Goal: Transaction & Acquisition: Subscribe to service/newsletter

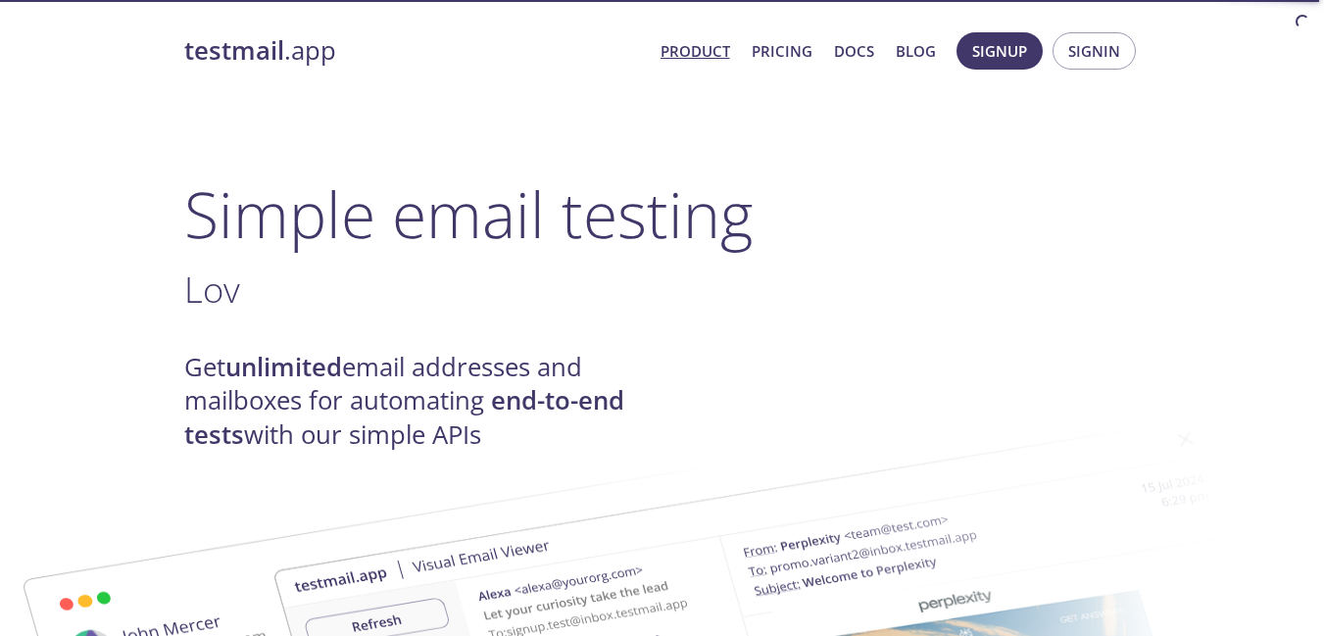
click at [778, 208] on h1 "Simple email testing" at bounding box center [662, 213] width 956 height 75
click at [999, 46] on span "Signup" at bounding box center [999, 50] width 55 height 25
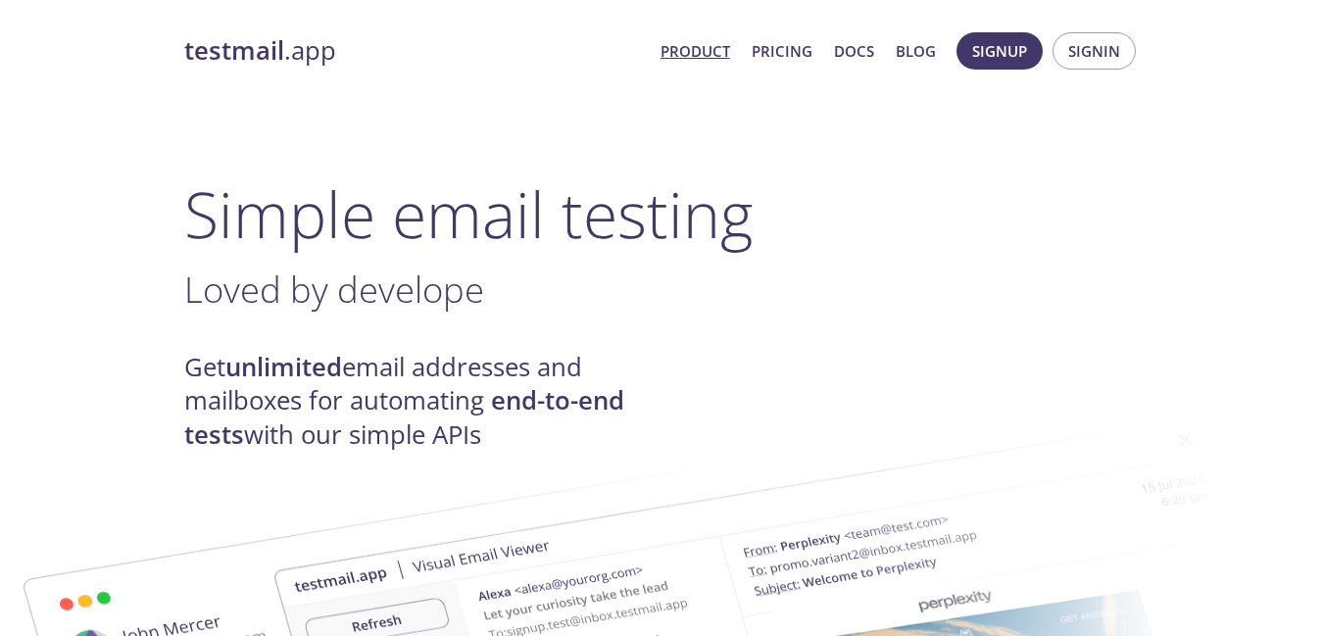
click at [813, 204] on h1 "Simple email testing" at bounding box center [662, 213] width 956 height 75
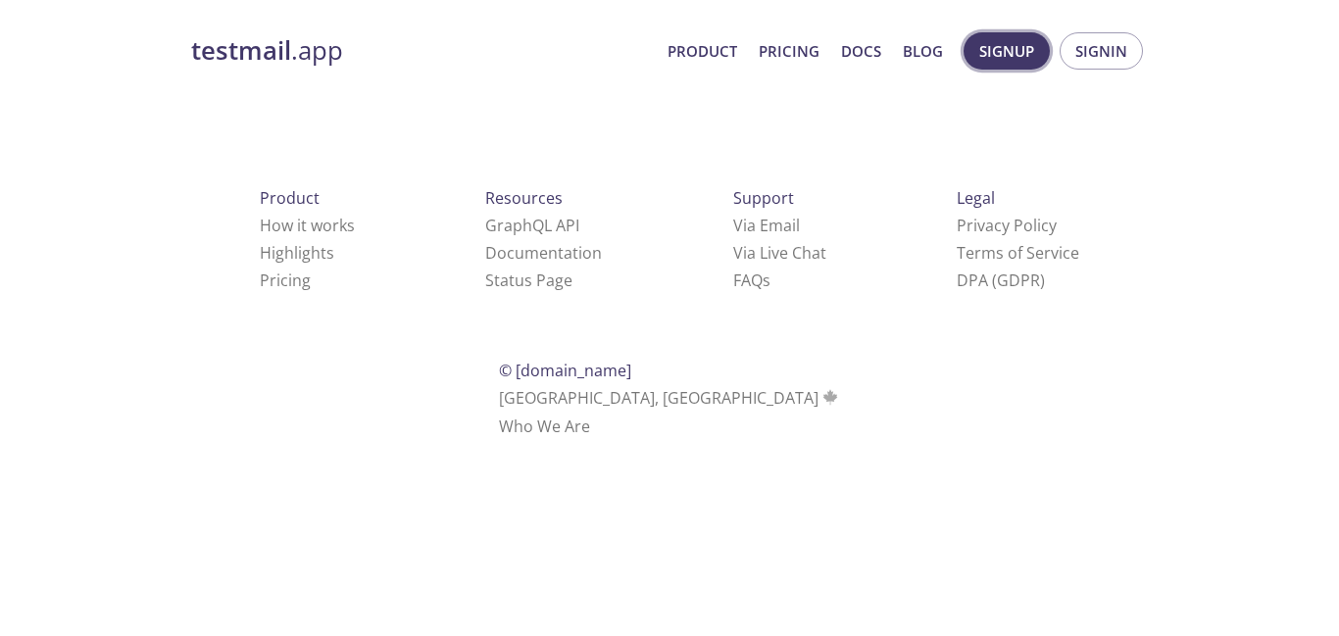
click at [1000, 62] on span "Signup" at bounding box center [1006, 50] width 55 height 25
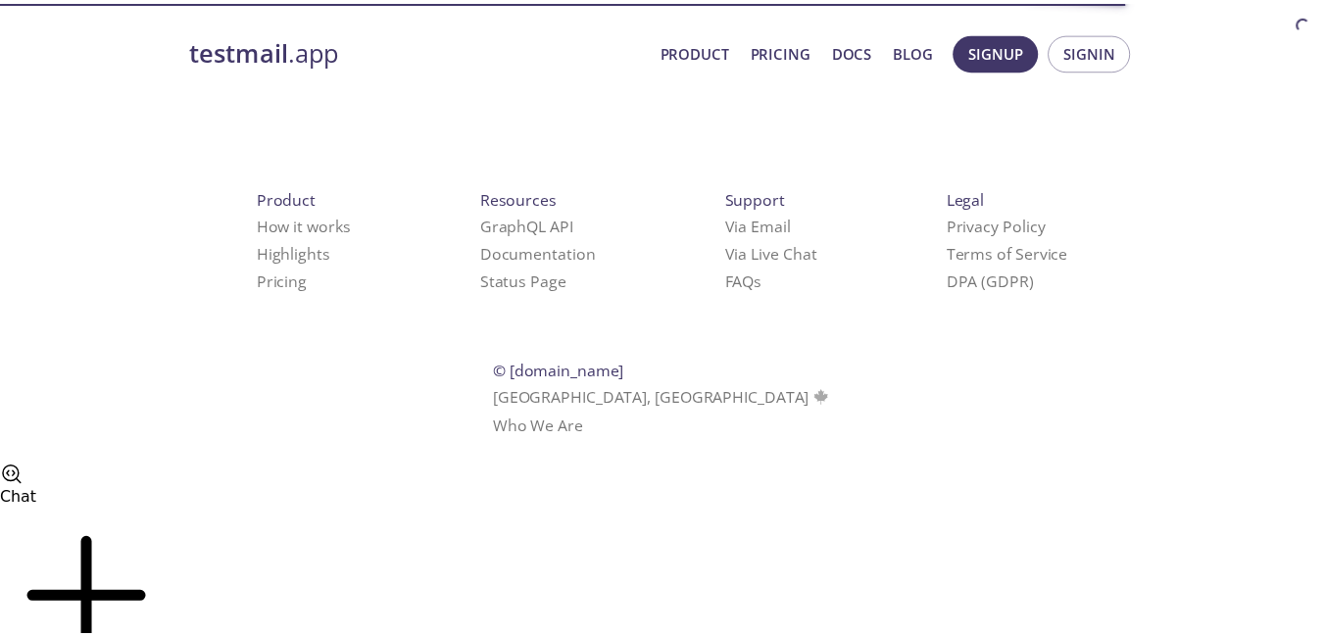
scroll to position [64, 0]
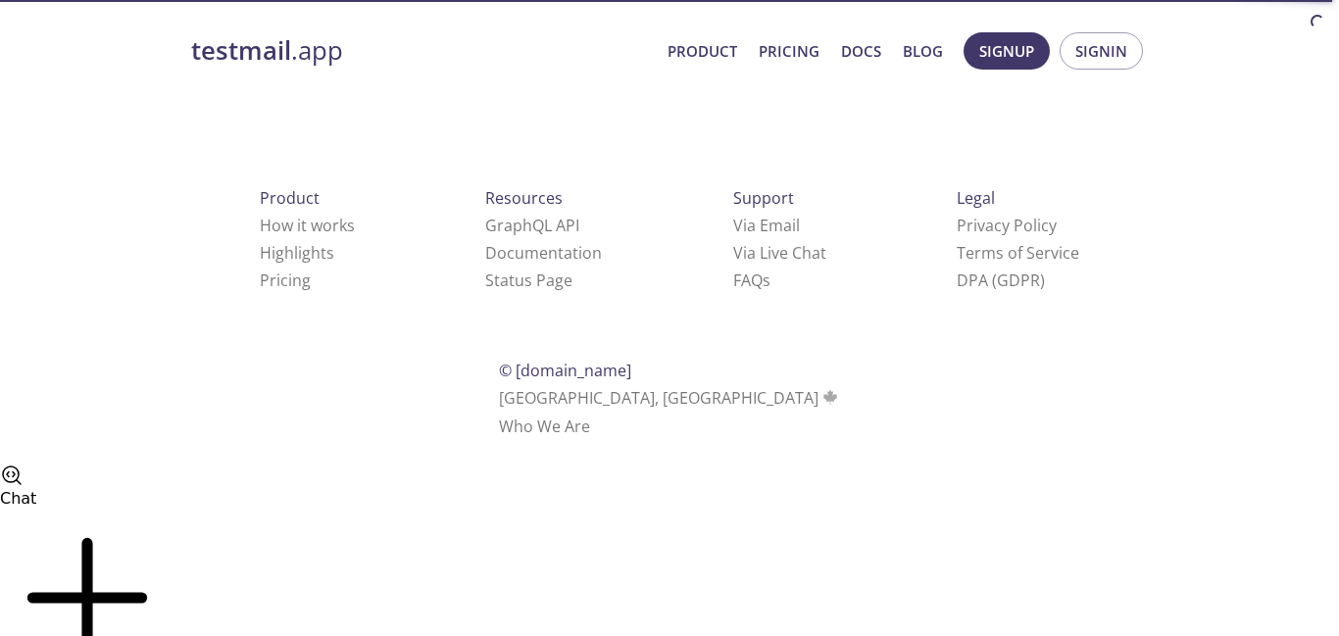
click at [1167, 204] on div "Product How it works Highlights Pricing Resources GraphQL API Documentation Sta…" at bounding box center [669, 312] width 1019 height 366
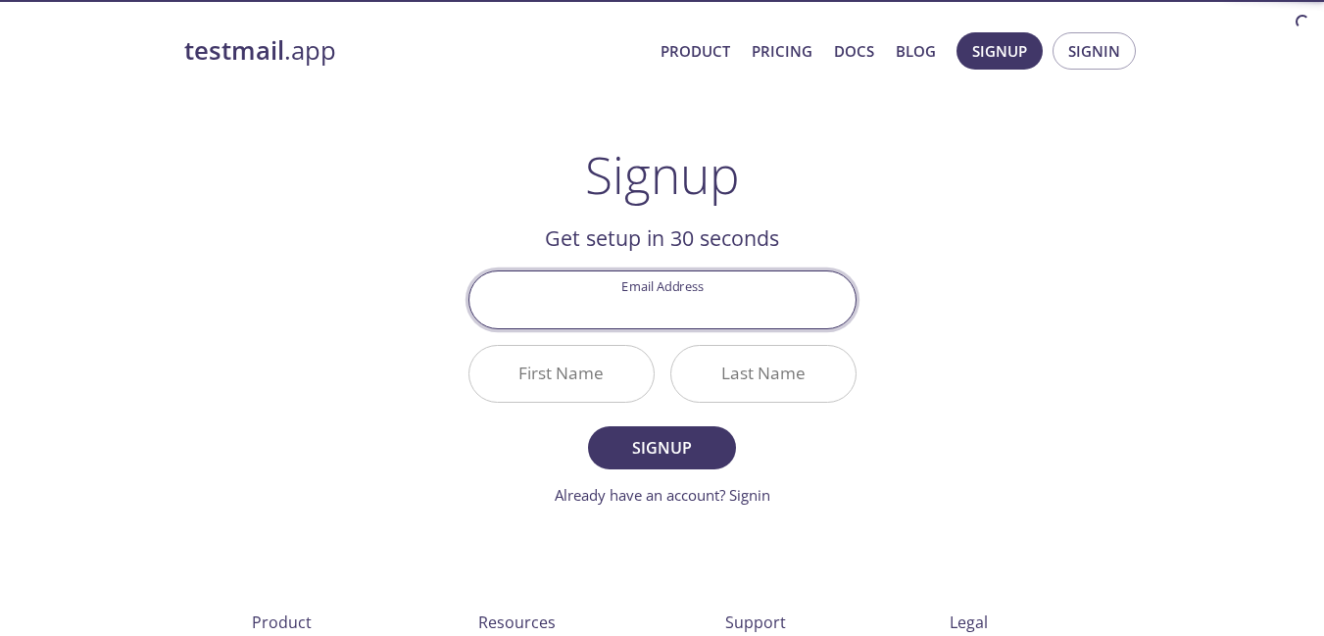
click at [684, 303] on input "Email Address" at bounding box center [662, 299] width 386 height 56
type input "[EMAIL_ADDRESS][DOMAIN_NAME]"
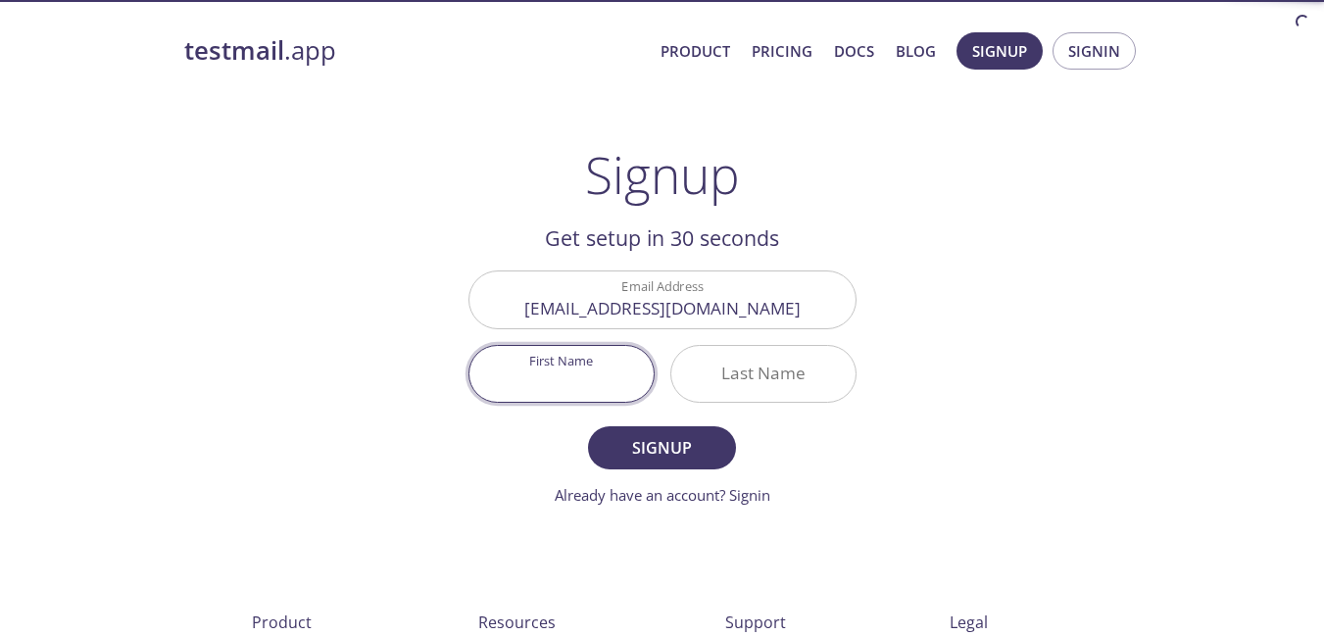
click at [615, 371] on input "First Name" at bounding box center [561, 374] width 184 height 56
type input "PANTE"
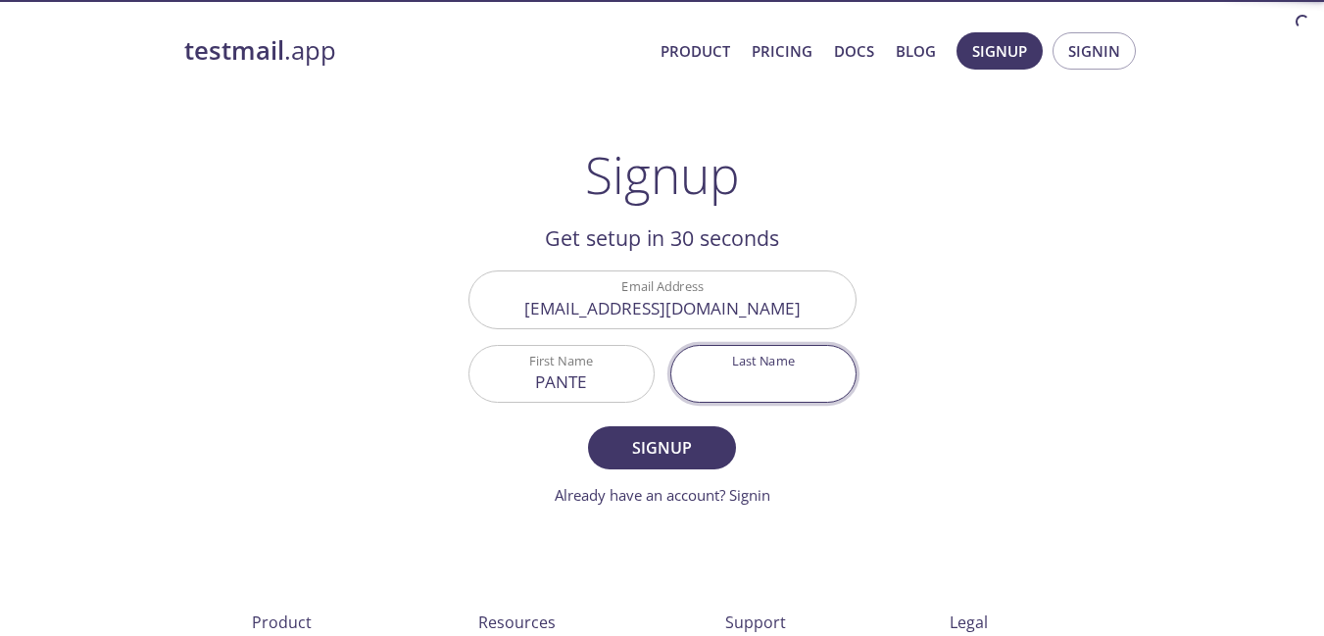
click at [714, 371] on input "Last Name" at bounding box center [763, 374] width 184 height 56
type input "Wills"
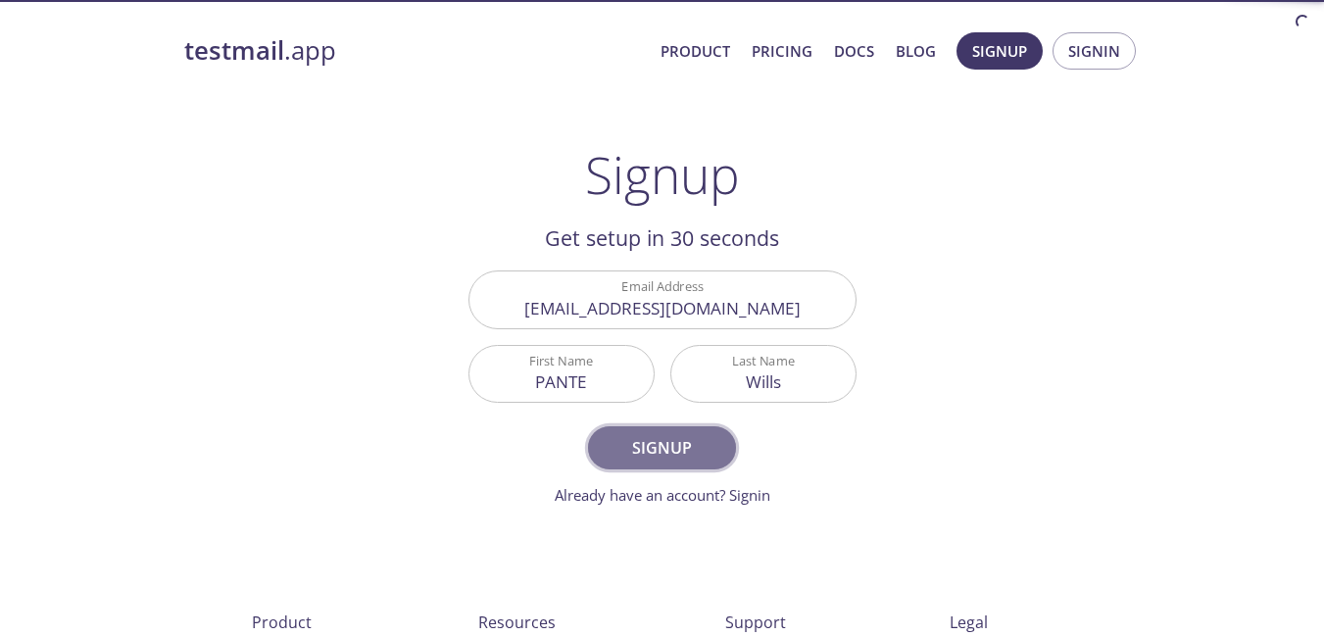
click at [711, 449] on span "Signup" at bounding box center [662, 447] width 104 height 27
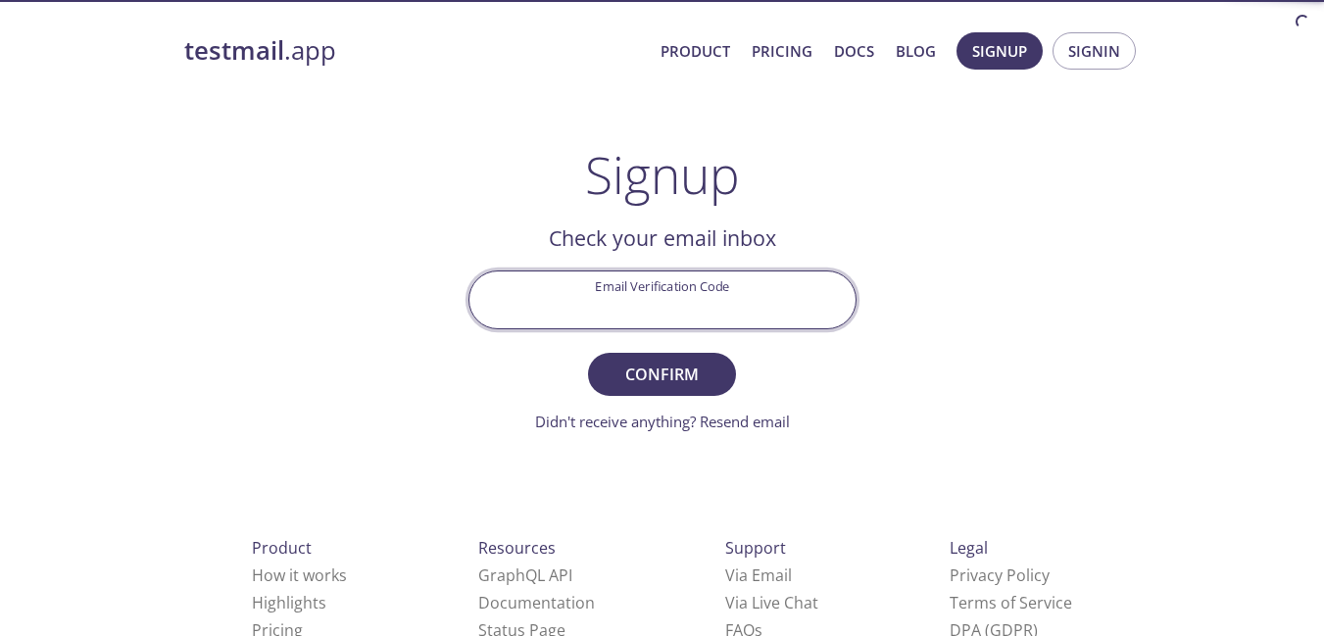
click at [699, 294] on input "Email Verification Code" at bounding box center [662, 299] width 386 height 56
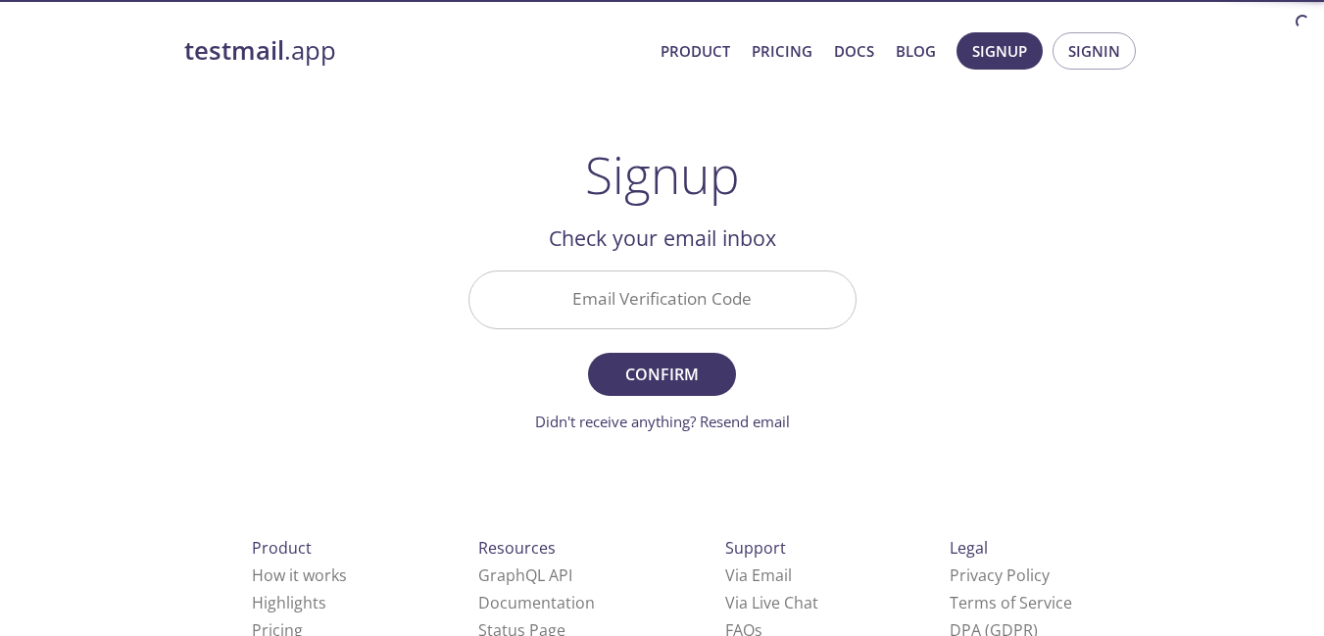
click at [813, 204] on div "Signup Get setup in 30 seconds Email Address pantewills1@gmail.com First Name P…" at bounding box center [662, 288] width 388 height 287
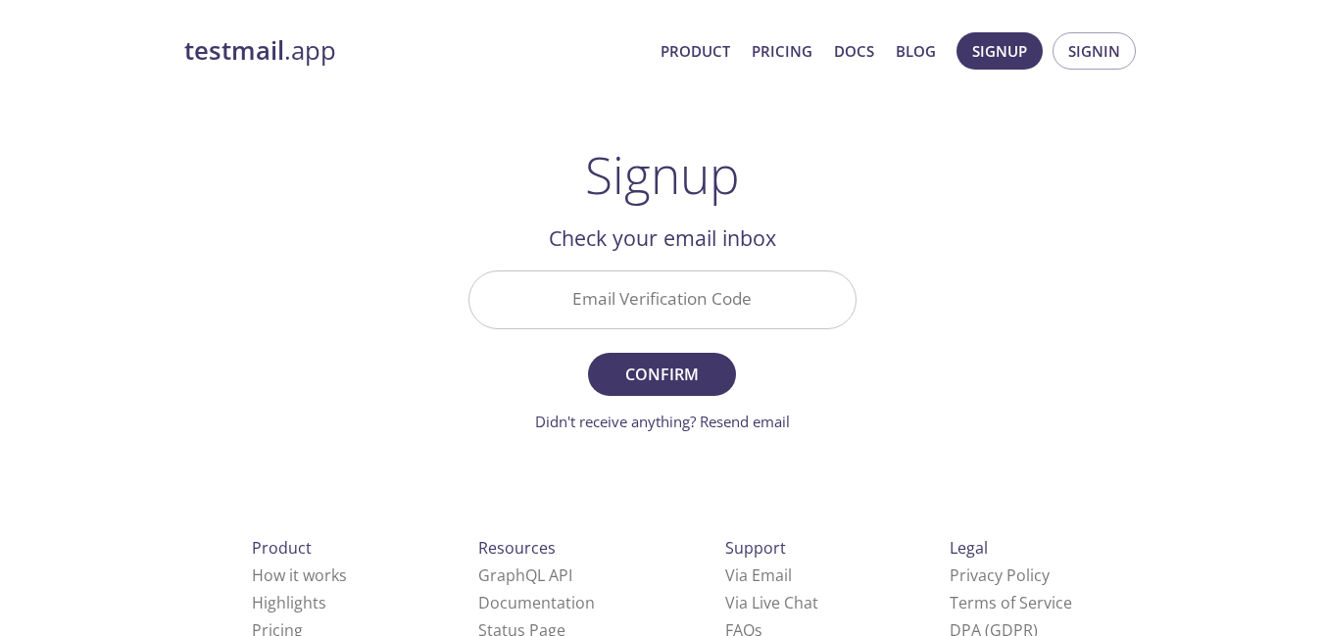
click at [595, 291] on input "Email Verification Code" at bounding box center [662, 299] width 386 height 56
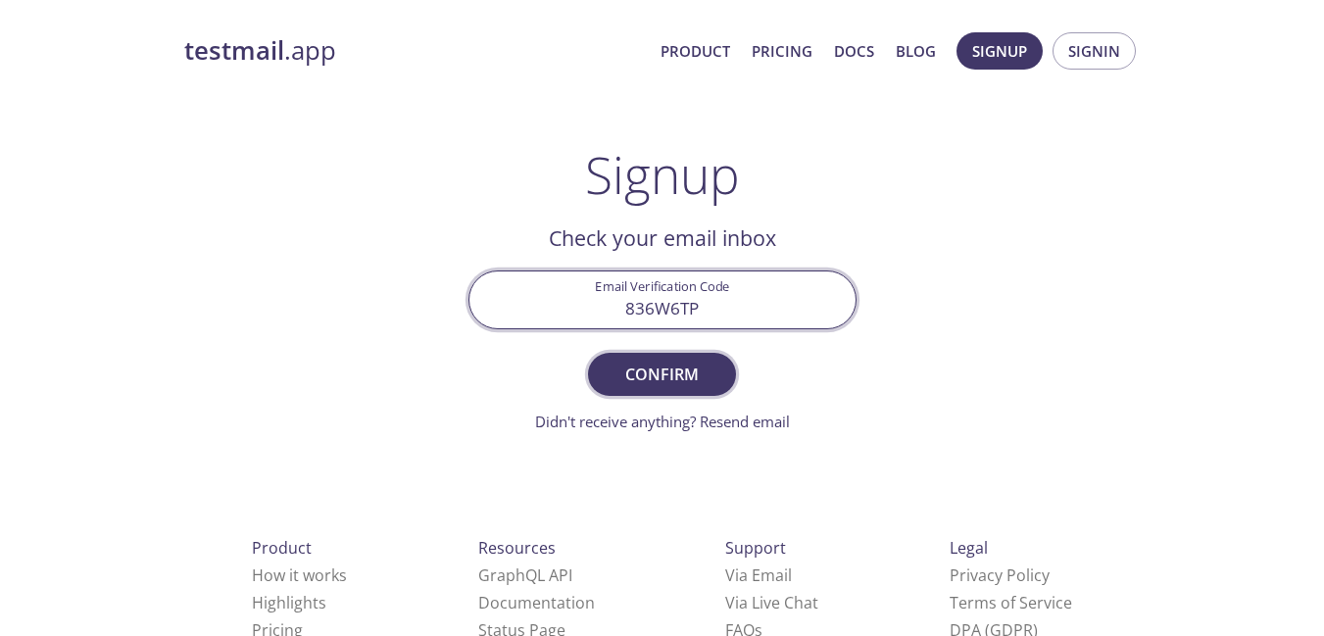
type input "836W6TP"
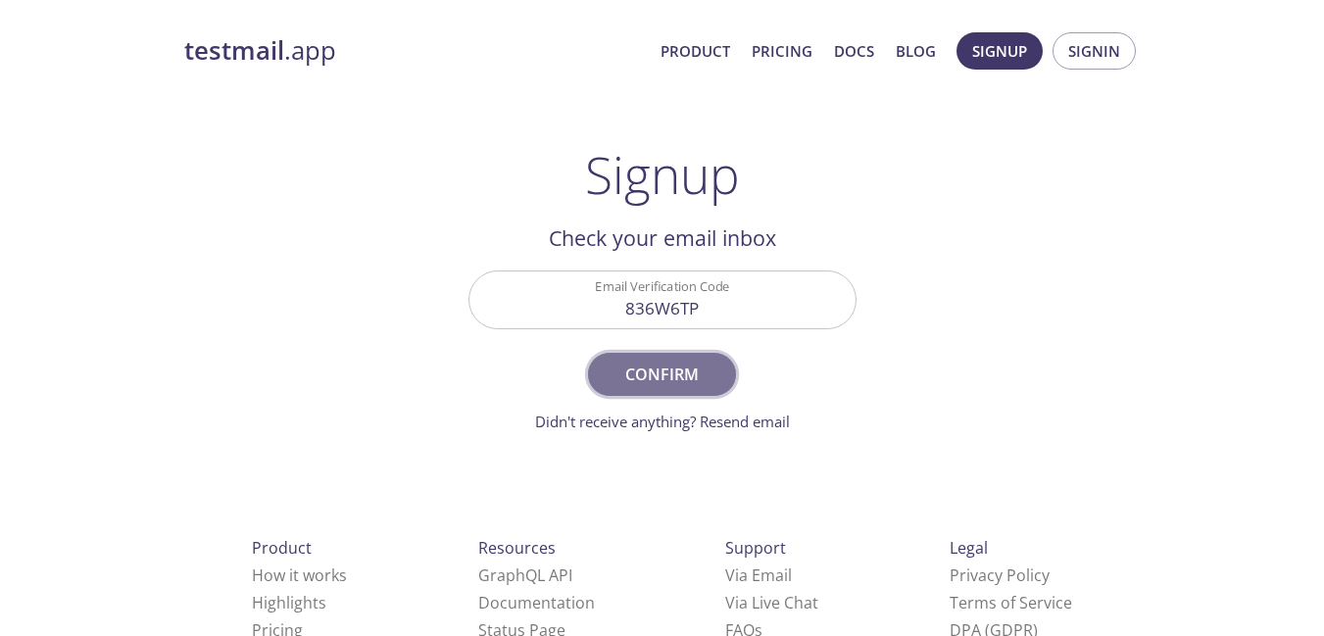
click at [639, 378] on span "Confirm" at bounding box center [662, 374] width 104 height 27
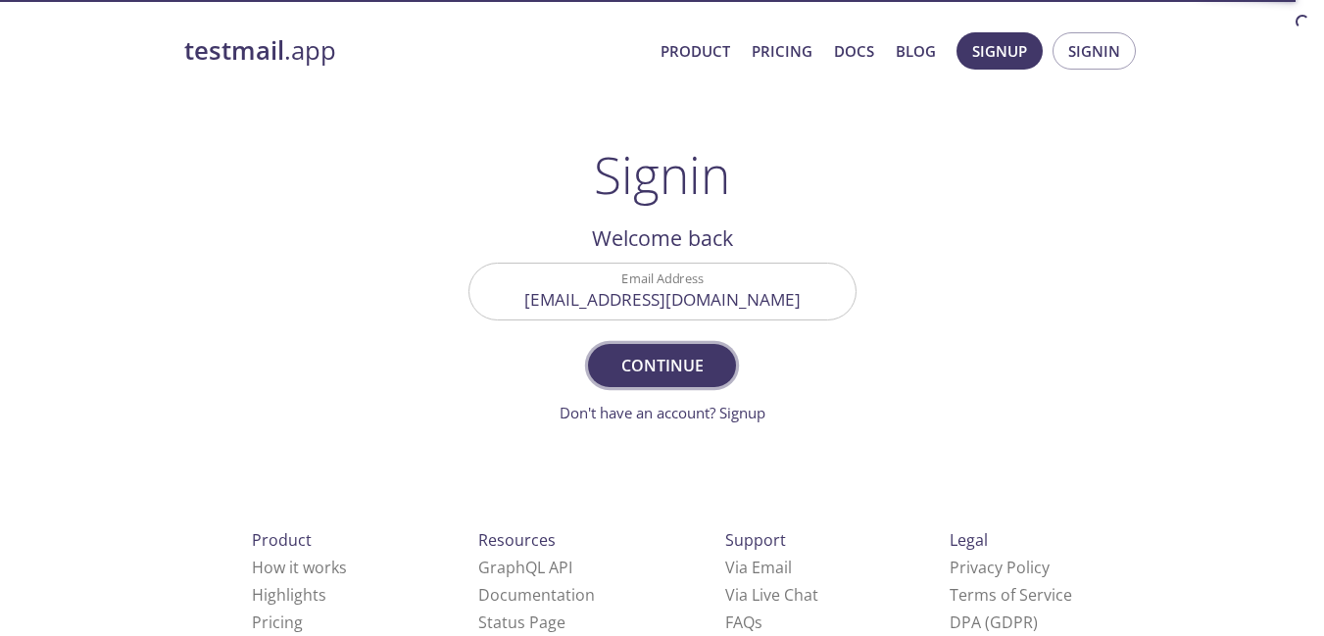
click at [629, 378] on span "Continue" at bounding box center [662, 365] width 104 height 27
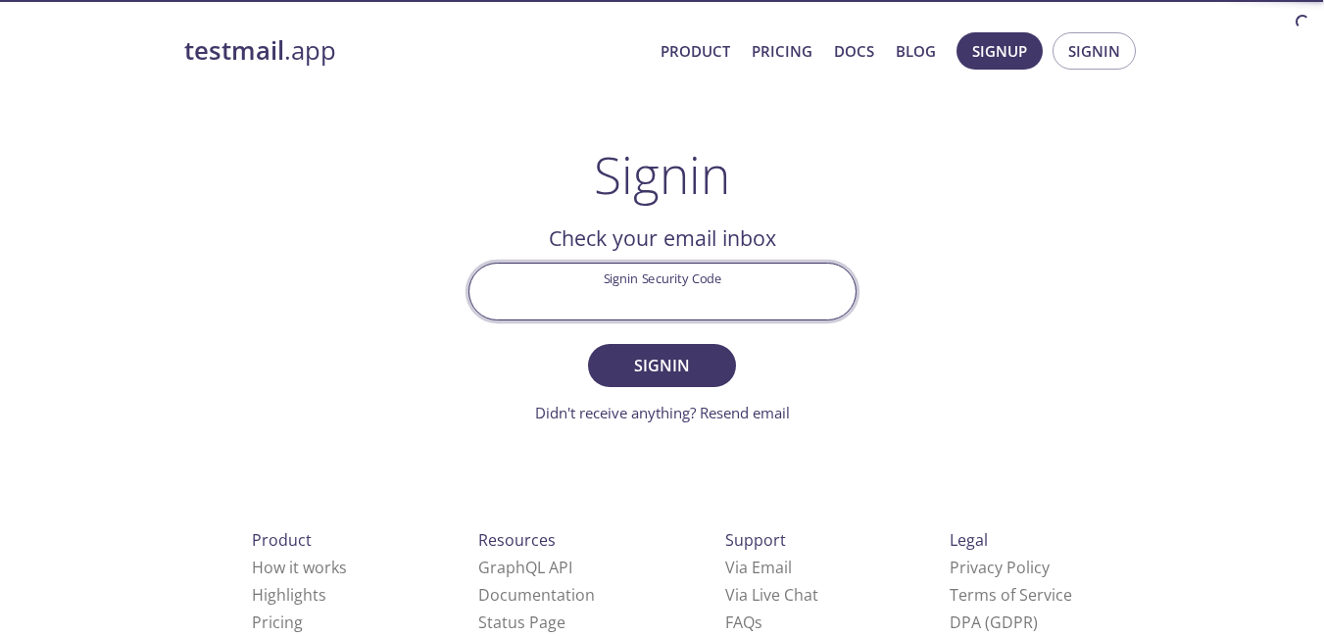
click at [686, 291] on input "Signin Security Code" at bounding box center [662, 292] width 386 height 56
type input "RVQA9VZ"
click at [671, 360] on span "Signin" at bounding box center [662, 365] width 104 height 27
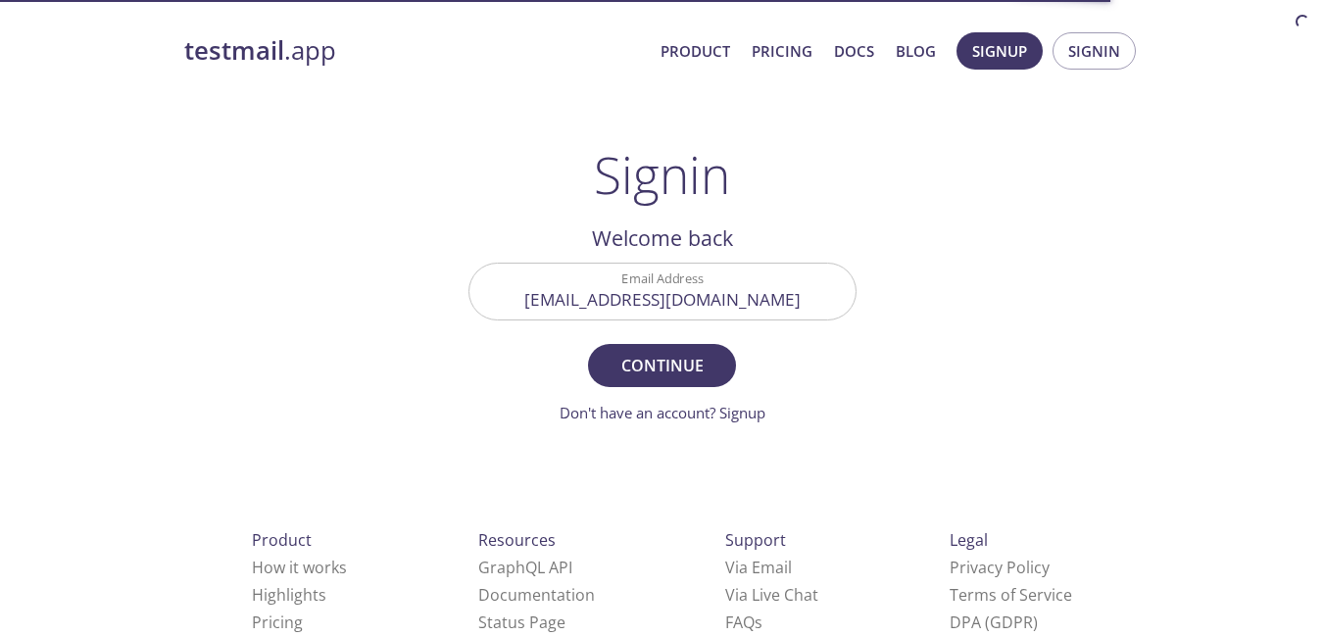
click at [954, 176] on div "testmail .app Product Pricing Docs Blog Signup Signin Signin Welcome back Email…" at bounding box center [662, 428] width 1003 height 817
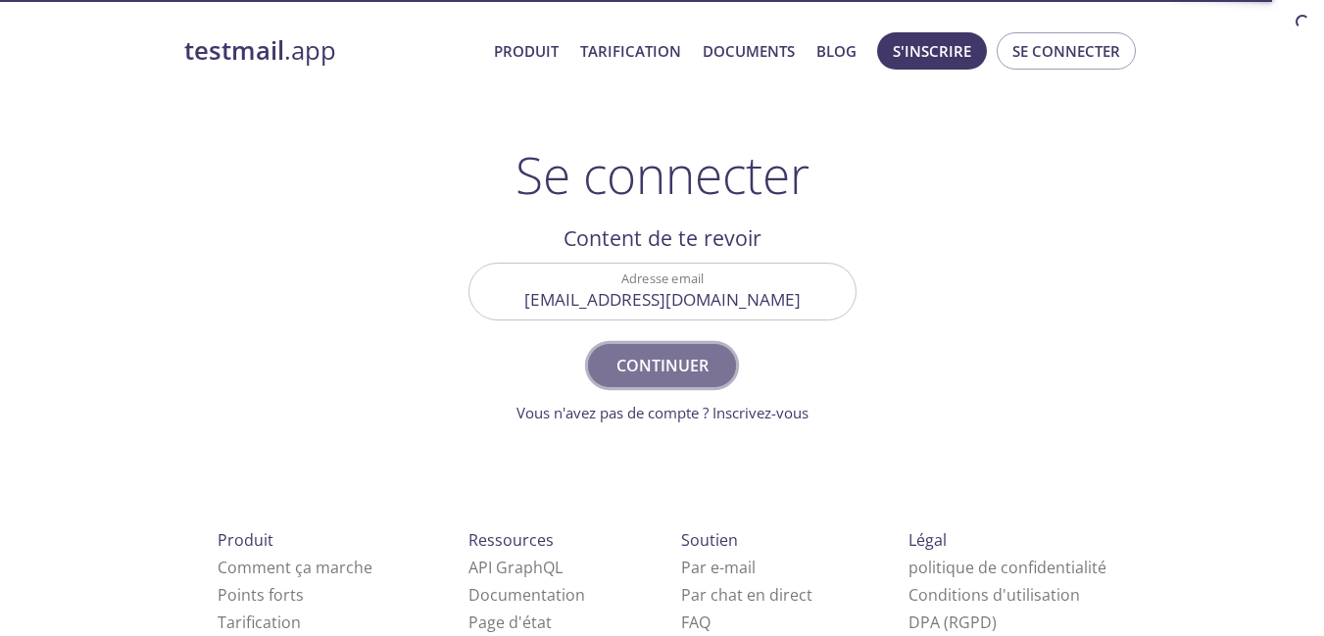
click at [659, 359] on font "Continuer" at bounding box center [662, 366] width 92 height 22
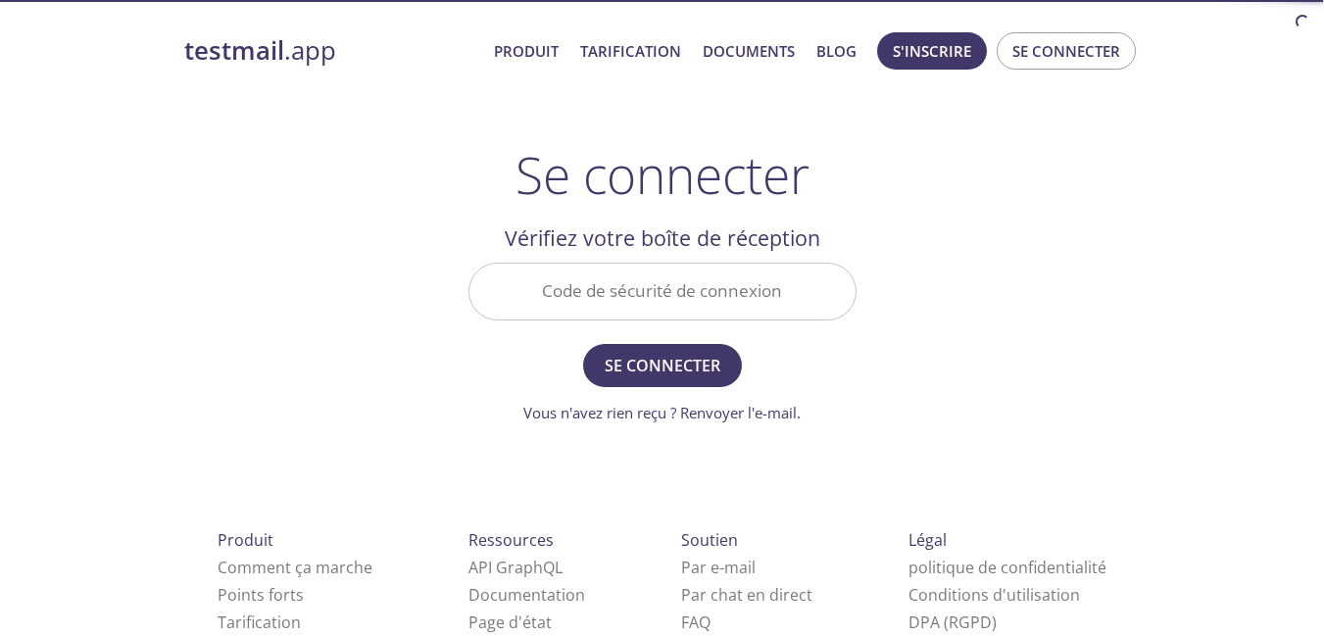
click at [737, 303] on input "Code de sécurité de connexion" at bounding box center [662, 292] width 386 height 56
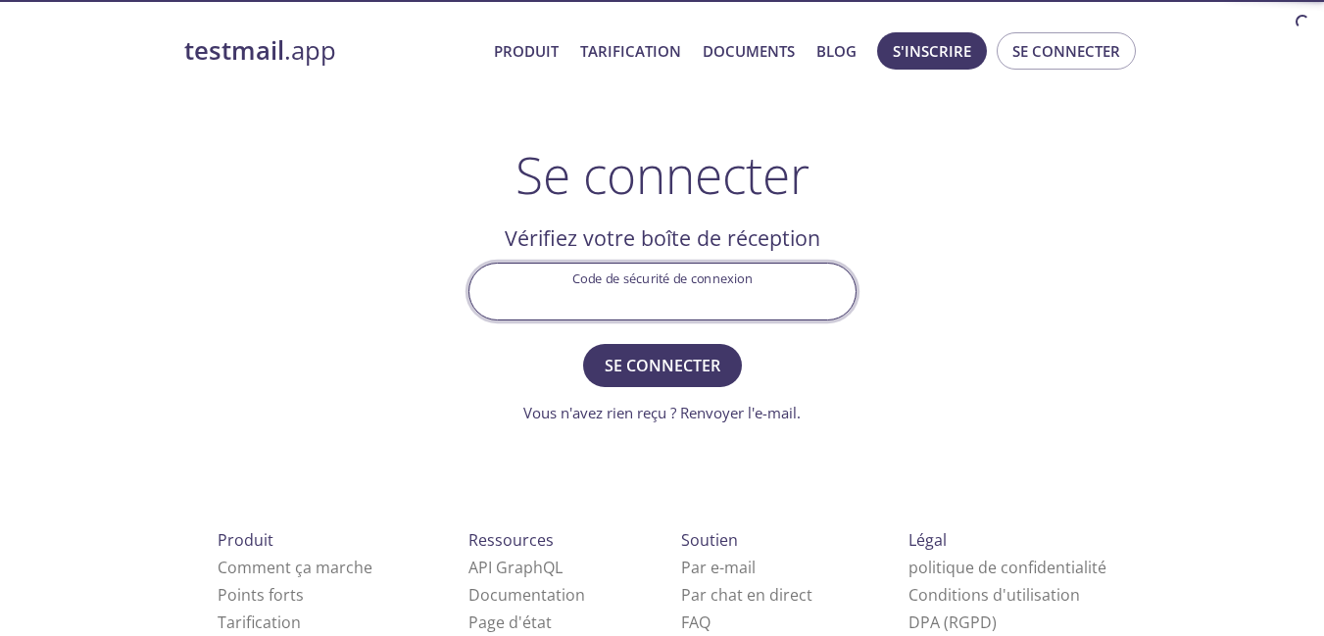
type input "RVQA9VZ"
click at [663, 373] on font "Se connecter" at bounding box center [663, 366] width 116 height 22
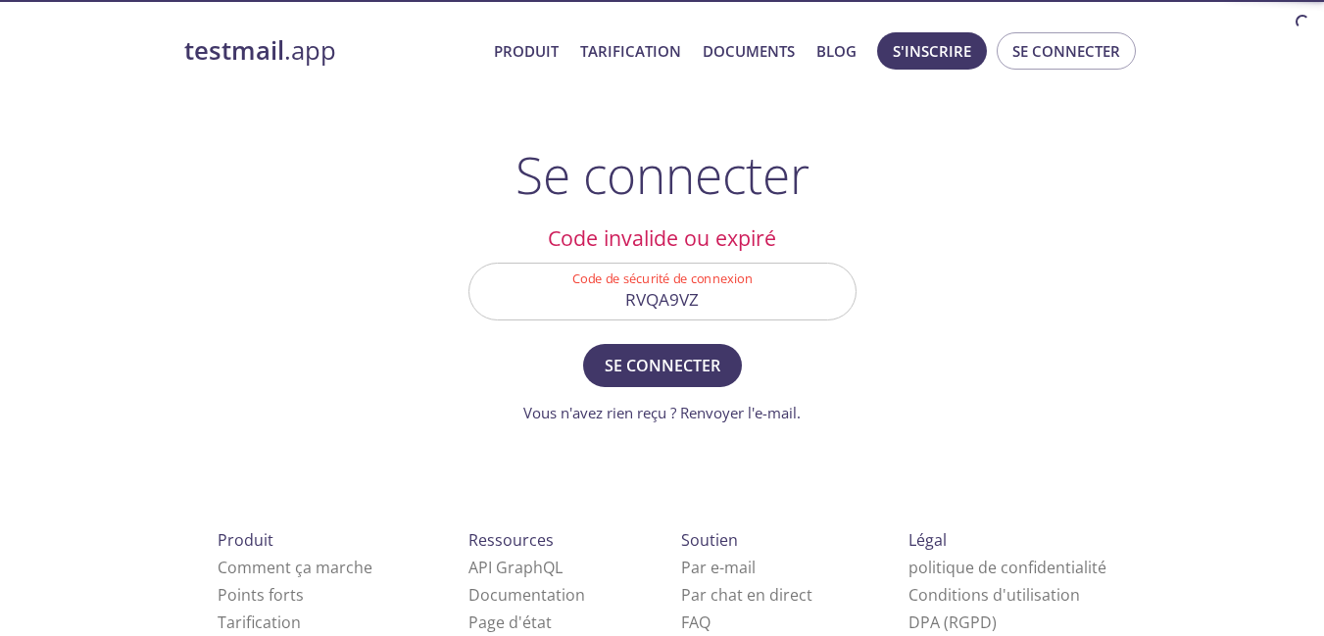
click at [700, 296] on input "RVQA9VZ" at bounding box center [662, 292] width 386 height 56
type textarea "RVQA9VZ"
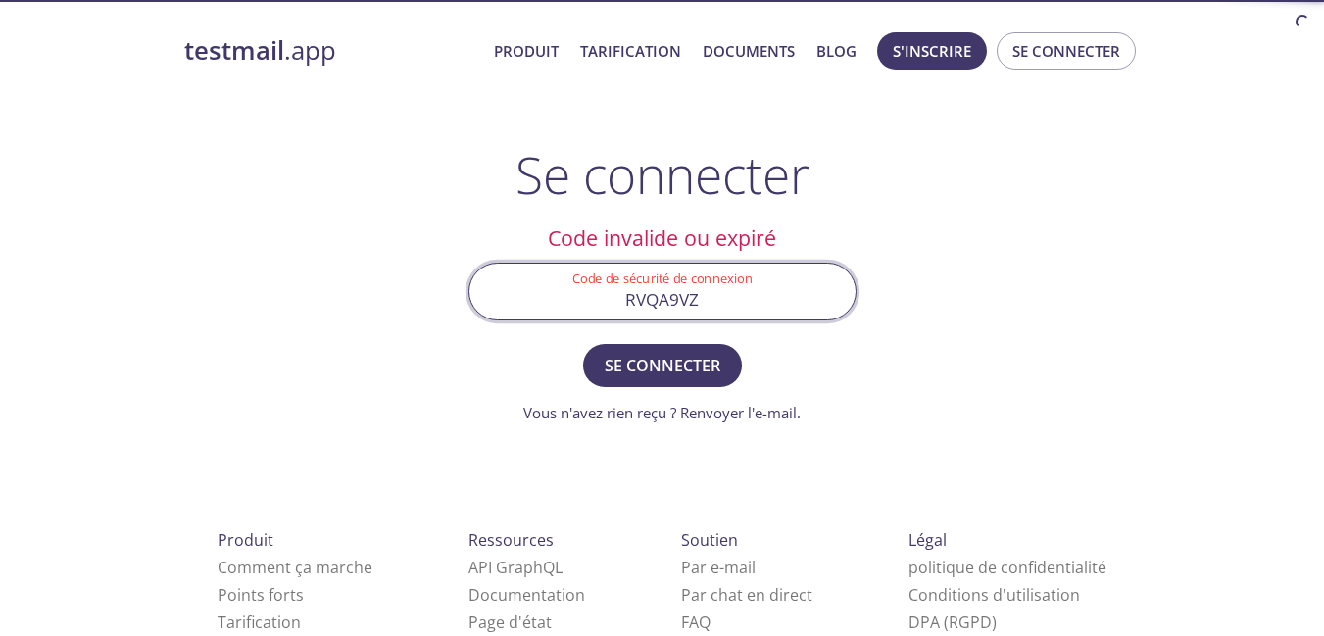
click at [700, 296] on input "RVQA9VZ" at bounding box center [662, 292] width 386 height 56
